Goal: Information Seeking & Learning: Find specific page/section

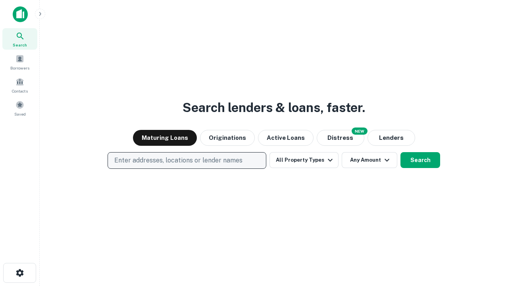
click at [186, 160] on p "Enter addresses, locations or lender names" at bounding box center [178, 161] width 128 height 10
type input "**********"
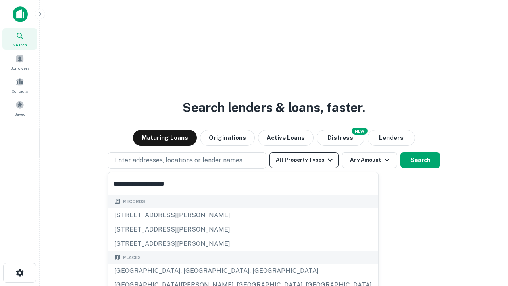
click at [190, 271] on div "Santa Monica, CA, USA" at bounding box center [243, 270] width 270 height 14
click at [304, 160] on button "All Property Types" at bounding box center [303, 160] width 69 height 16
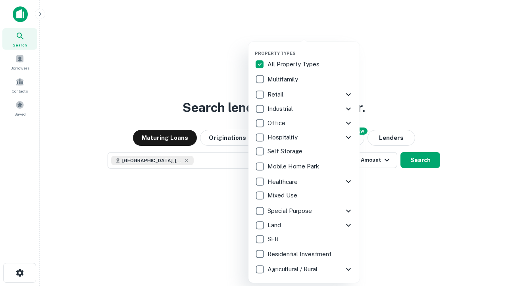
click at [310, 48] on button "button" at bounding box center [310, 48] width 111 height 0
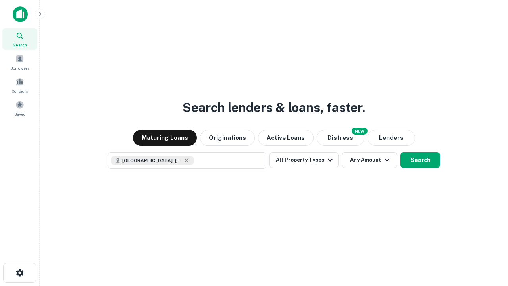
scroll to position [13, 0]
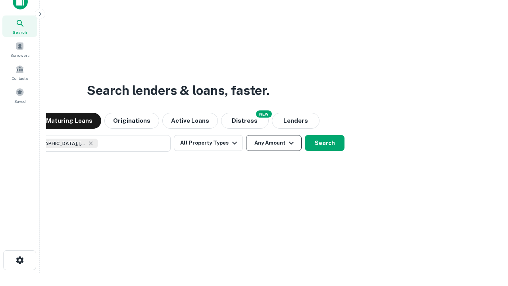
click at [246, 135] on button "Any Amount" at bounding box center [274, 143] width 56 height 16
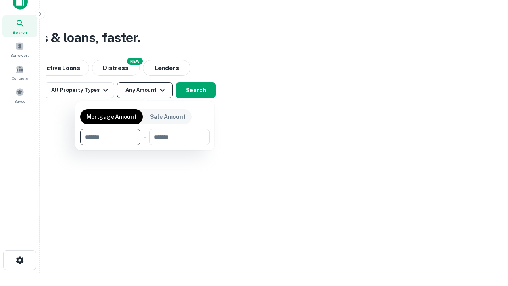
type input "*******"
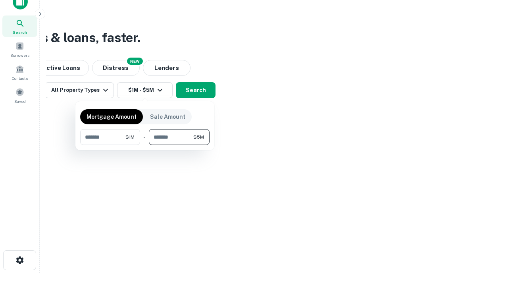
type input "*******"
click at [145, 145] on button "button" at bounding box center [144, 145] width 129 height 0
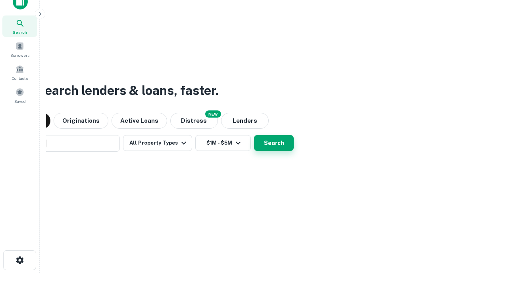
click at [254, 135] on button "Search" at bounding box center [274, 143] width 40 height 16
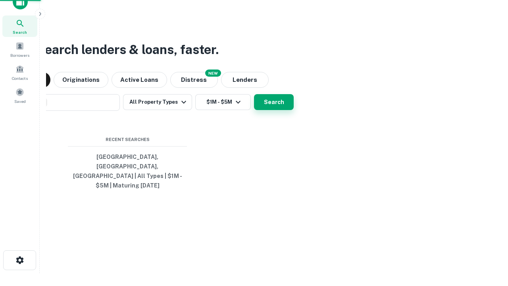
scroll to position [26, 225]
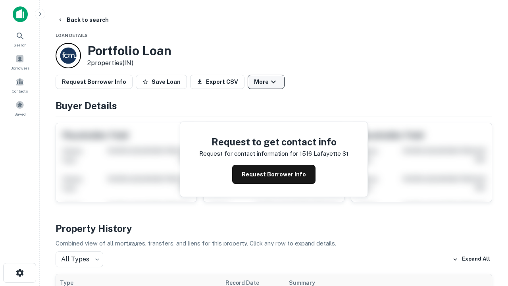
click at [266, 82] on button "More" at bounding box center [266, 82] width 37 height 14
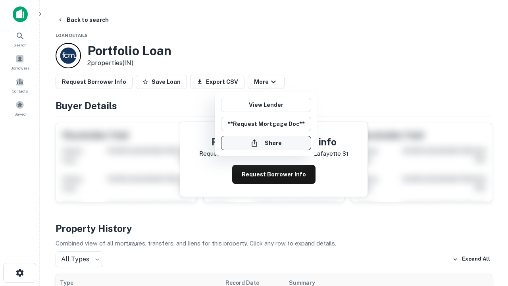
click at [266, 143] on button "Share" at bounding box center [266, 143] width 90 height 14
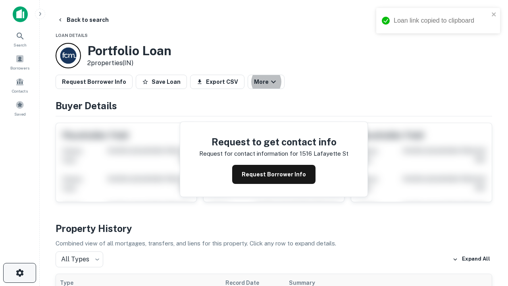
click at [19, 273] on icon "button" at bounding box center [20, 273] width 10 height 10
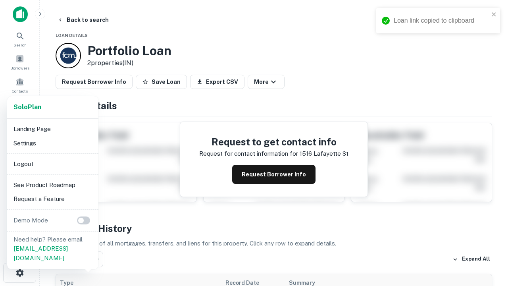
click at [52, 163] on li "Logout" at bounding box center [52, 164] width 85 height 14
